Goal: Transaction & Acquisition: Purchase product/service

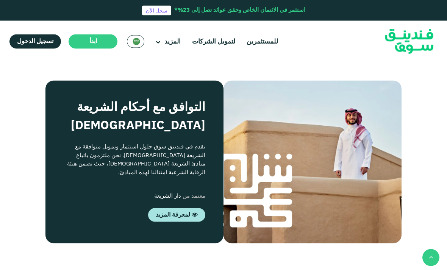
scroll to position [609, 0]
